Goal: Transaction & Acquisition: Purchase product/service

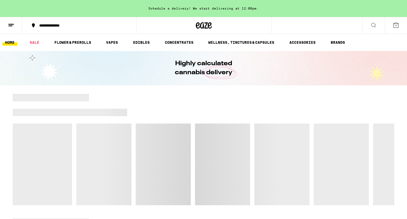
click at [379, 69] on div "Highly calculated cannabis delivery" at bounding box center [203, 68] width 407 height 34
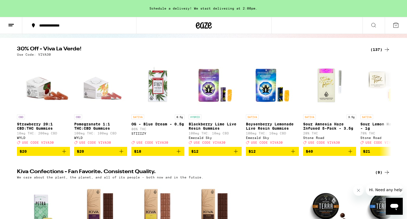
scroll to position [47, 0]
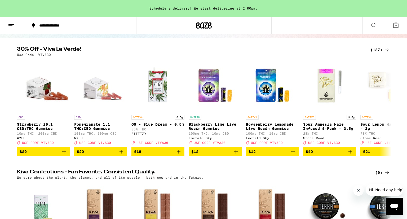
click at [374, 51] on div "(137)" at bounding box center [381, 50] width 20 height 6
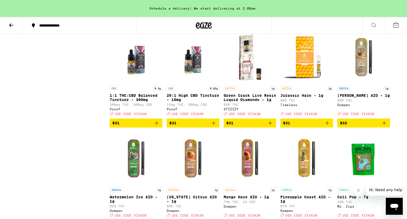
scroll to position [2088, 0]
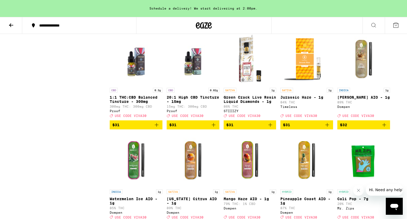
click at [10, 28] on button at bounding box center [11, 25] width 22 height 17
